Goal: Obtain resource: Download file/media

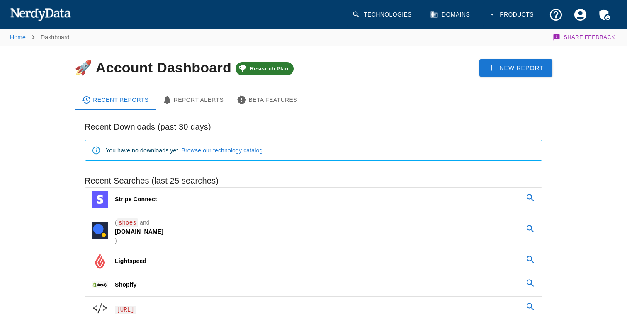
click at [392, 11] on link "Technologies" at bounding box center [382, 14] width 71 height 24
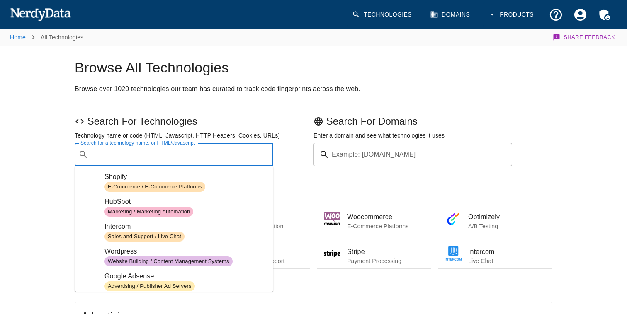
click at [151, 156] on input "Search for a technology name, or HTML/Javascript" at bounding box center [181, 155] width 178 height 16
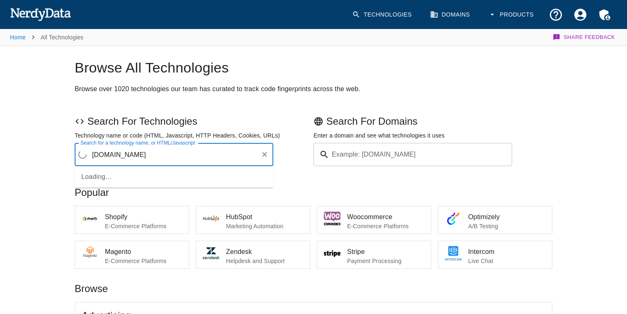
type input "[DOMAIN_NAME]"
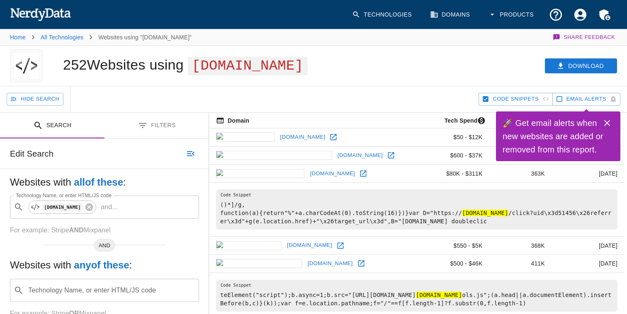
click at [607, 124] on icon "Close" at bounding box center [607, 123] width 6 height 6
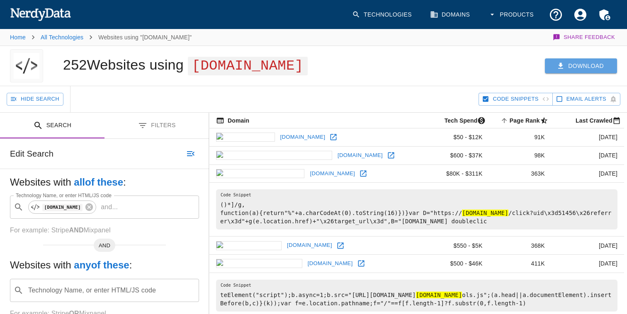
click at [577, 69] on button "Download" at bounding box center [581, 65] width 72 height 15
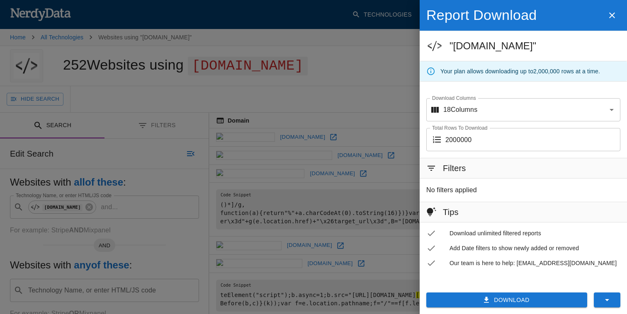
click at [480, 140] on input "2000000" at bounding box center [532, 139] width 175 height 23
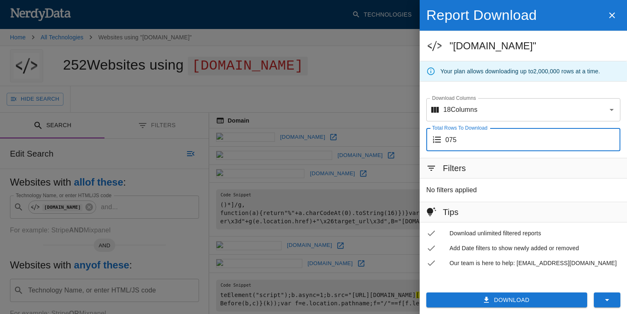
click at [489, 174] on div "Filters" at bounding box center [522, 168] width 207 height 20
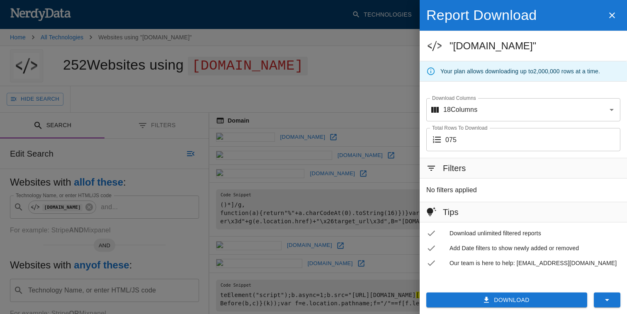
click at [449, 138] on input "075" at bounding box center [532, 139] width 175 height 23
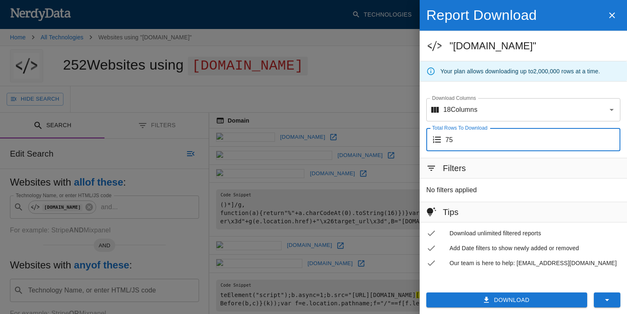
type input "75"
click at [503, 172] on div "Filters" at bounding box center [522, 168] width 207 height 20
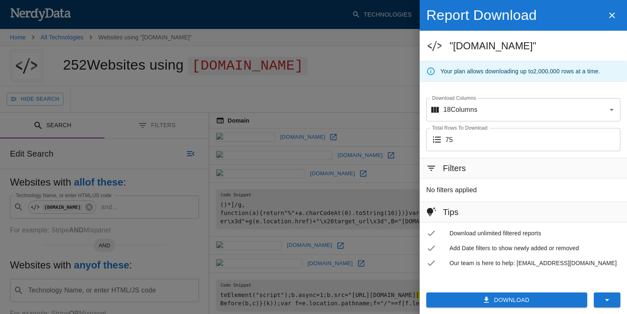
drag, startPoint x: 525, startPoint y: 303, endPoint x: 525, endPoint y: 276, distance: 26.9
click at [525, 276] on div "Report Download "[DOMAIN_NAME]" Your plan allows downloading up to 2,000,000 ro…" at bounding box center [522, 157] width 207 height 314
drag, startPoint x: 451, startPoint y: 262, endPoint x: 511, endPoint y: 264, distance: 60.1
click at [511, 264] on span "Our team is here to help: [EMAIL_ADDRESS][DOMAIN_NAME]" at bounding box center [534, 263] width 171 height 8
copy span "Our team is here to help"
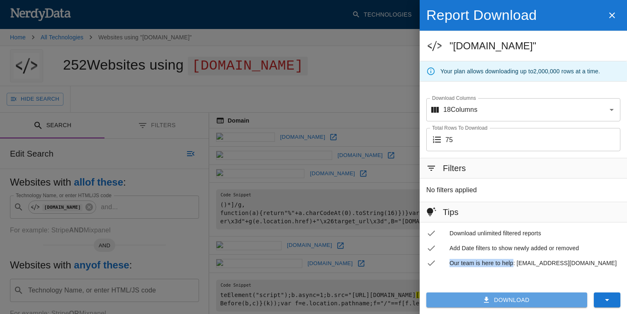
click at [516, 300] on button "Download" at bounding box center [506, 300] width 161 height 15
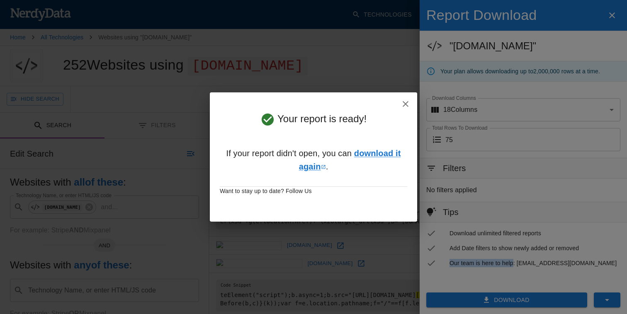
click at [405, 102] on icon "button" at bounding box center [405, 104] width 10 height 10
